Goal: Task Accomplishment & Management: Manage account settings

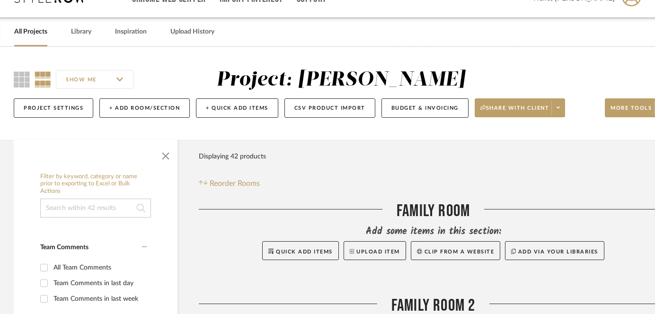
scroll to position [0, 0]
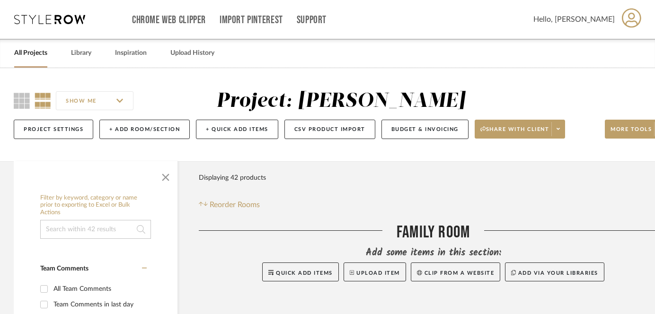
click at [22, 58] on link "All Projects" at bounding box center [30, 53] width 33 height 13
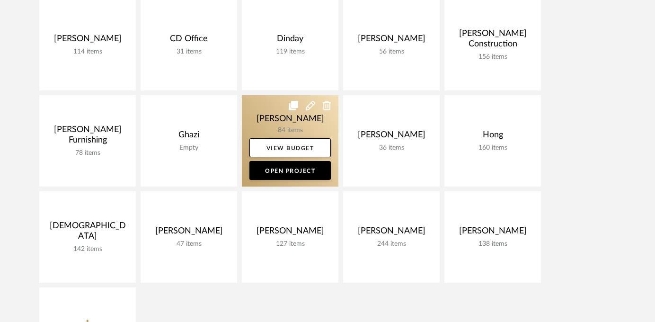
click at [290, 124] on link at bounding box center [290, 140] width 97 height 91
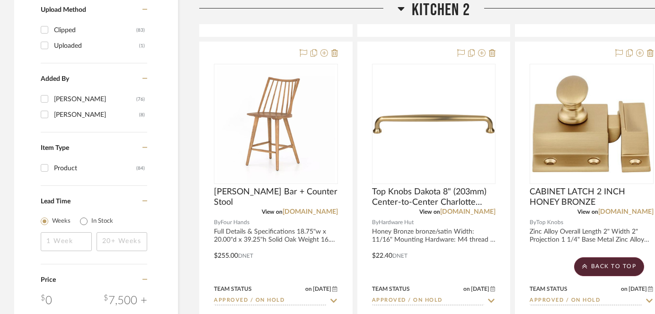
scroll to position [1243, 0]
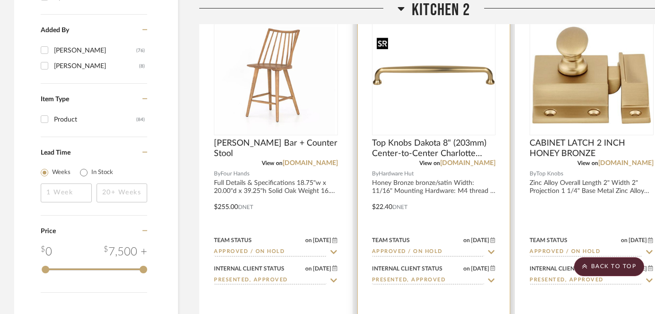
click at [0, 0] on img at bounding box center [0, 0] width 0 height 0
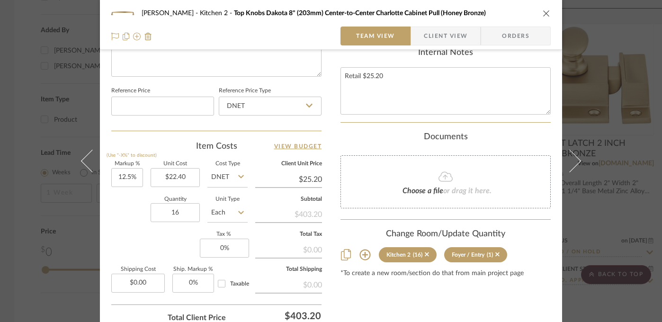
scroll to position [558, 0]
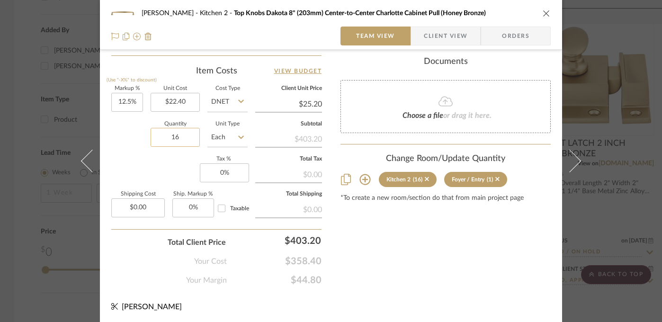
click at [176, 133] on input "16" at bounding box center [175, 137] width 49 height 19
type input "25"
click at [158, 170] on div "Markup % (Use "-X%" to discount) 12.5% Unit Cost $22.40 Cost Type DNET Client U…" at bounding box center [216, 155] width 210 height 138
click at [23, 139] on div "[PERSON_NAME] Kitchen 2 Top Knobs Dakota 8" (203mm) Center-to-Center Charlotte …" at bounding box center [331, 161] width 662 height 322
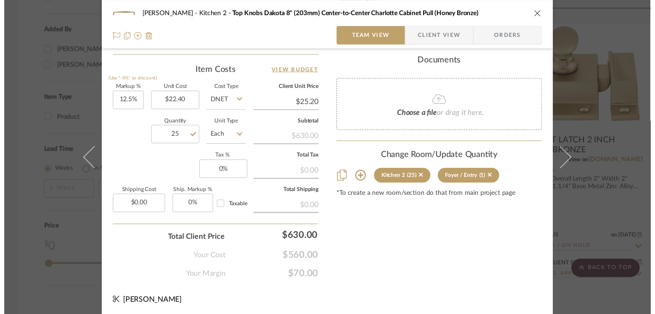
scroll to position [1243, 0]
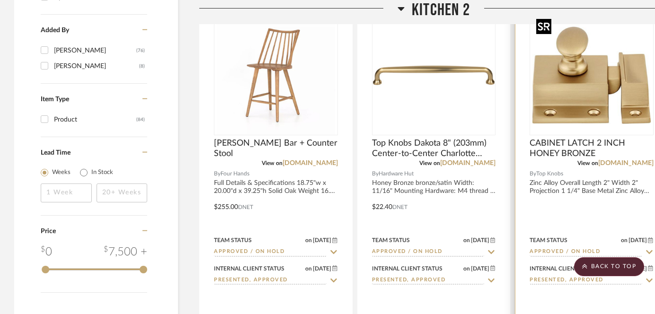
click at [0, 0] on img at bounding box center [0, 0] width 0 height 0
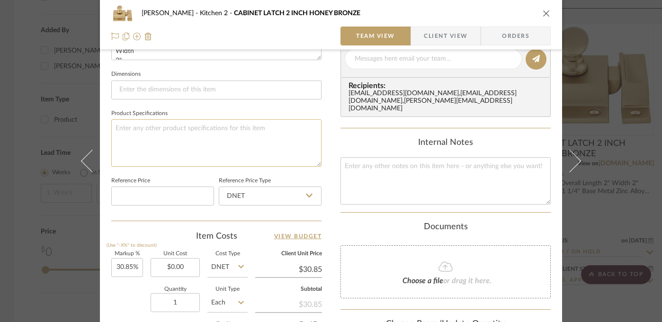
scroll to position [416, 0]
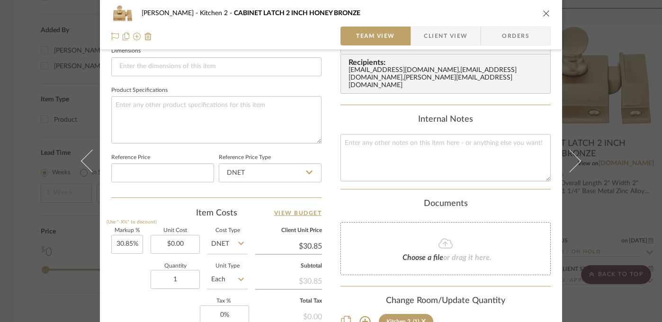
click at [17, 181] on div "[PERSON_NAME] Kitchen 2 CABINET LATCH 2 INCH HONEY BRONZE Team View Client View…" at bounding box center [331, 161] width 662 height 322
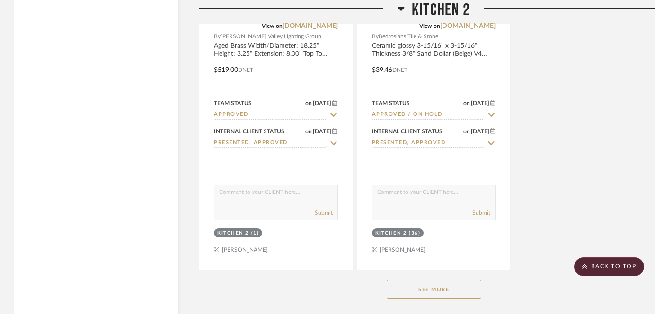
scroll to position [1892, 0]
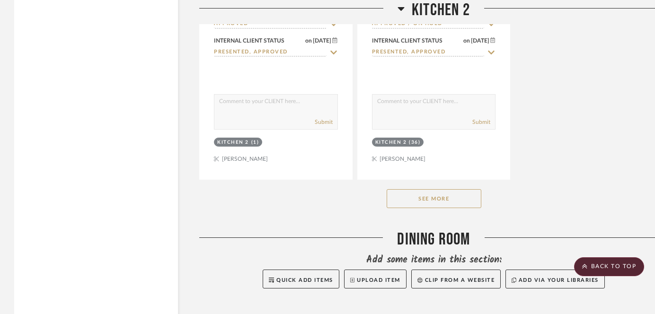
click at [433, 203] on button "See More" at bounding box center [434, 198] width 95 height 19
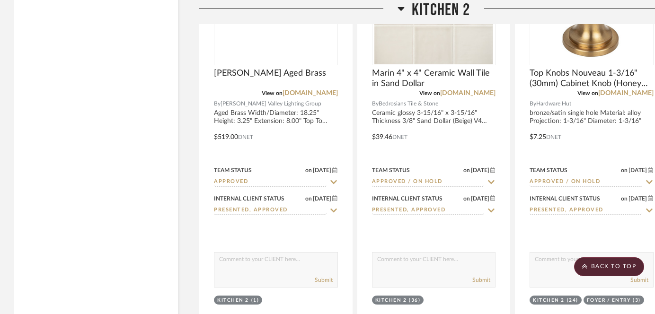
scroll to position [1657, 0]
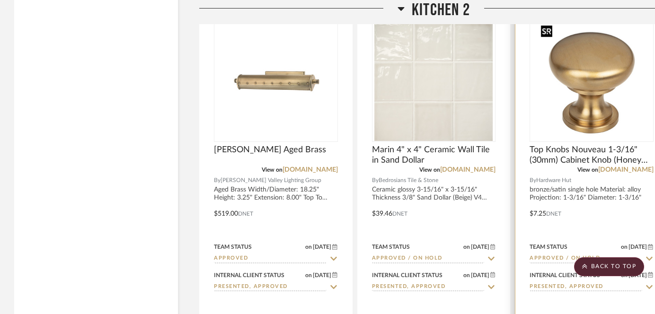
click at [0, 0] on img at bounding box center [0, 0] width 0 height 0
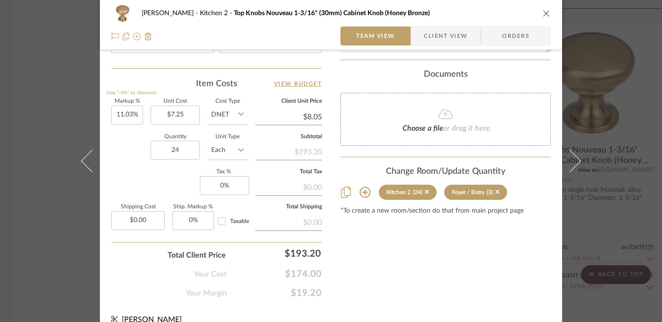
scroll to position [558, 0]
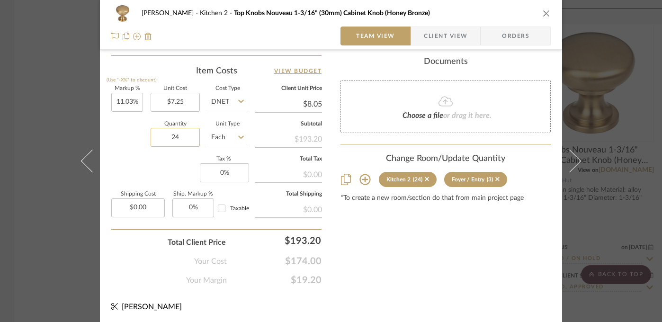
click at [187, 135] on input "24" at bounding box center [175, 137] width 49 height 19
type input "25"
click at [139, 180] on div "Markup % (Use "-X%" to discount) 11.03% Unit Cost $7.25 Cost Type DNET Client U…" at bounding box center [216, 155] width 210 height 138
click at [49, 215] on div "[PERSON_NAME] Kitchen 2 Top Knobs Nouveau 1-3/16" (30mm) Cabinet Knob (Honey Br…" at bounding box center [331, 161] width 662 height 322
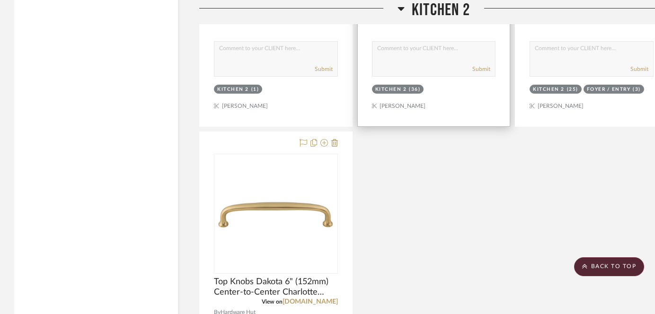
scroll to position [2064, 0]
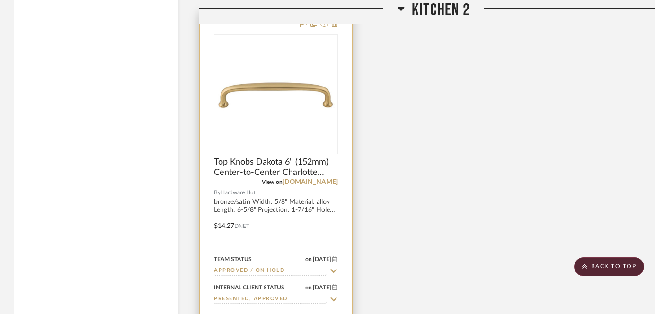
click at [0, 0] on img at bounding box center [0, 0] width 0 height 0
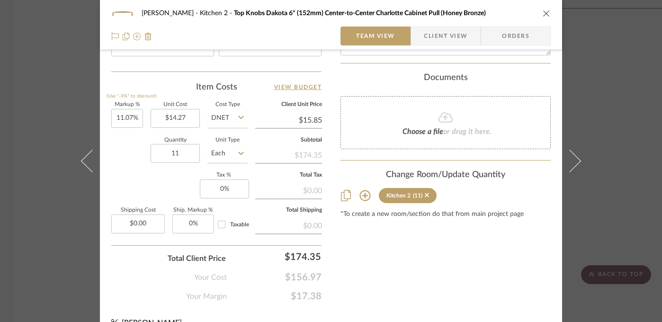
scroll to position [558, 0]
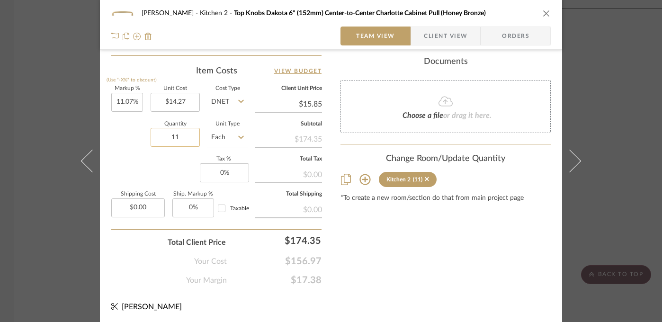
click at [178, 134] on input "11" at bounding box center [175, 137] width 49 height 19
type input "2"
click at [126, 177] on div "Markup % (Use "-X%" to discount) 11.07% Unit Cost $14.27 Cost Type DNET Client …" at bounding box center [216, 155] width 210 height 138
click at [41, 229] on div "[PERSON_NAME] Kitchen 2 Top Knobs Dakota 6" (152mm) Center-to-Center Charlotte …" at bounding box center [331, 161] width 662 height 322
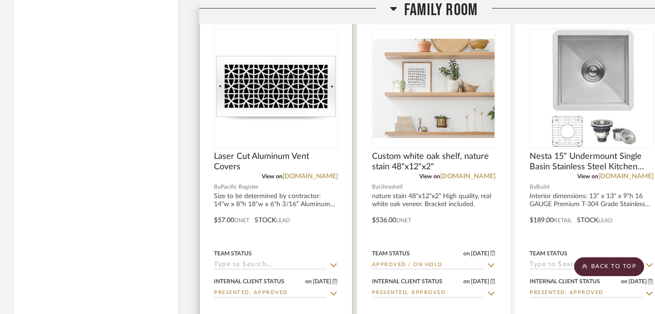
scroll to position [7794, 0]
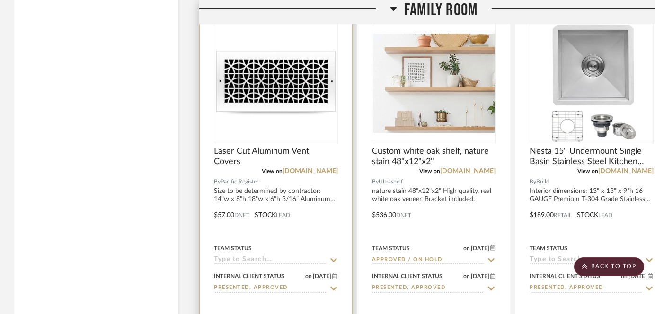
click at [271, 256] on input at bounding box center [270, 260] width 113 height 9
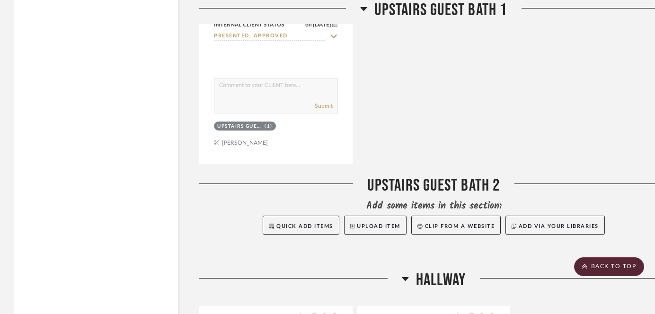
scroll to position [4397, 0]
